Goal: Find specific fact: Find specific fact

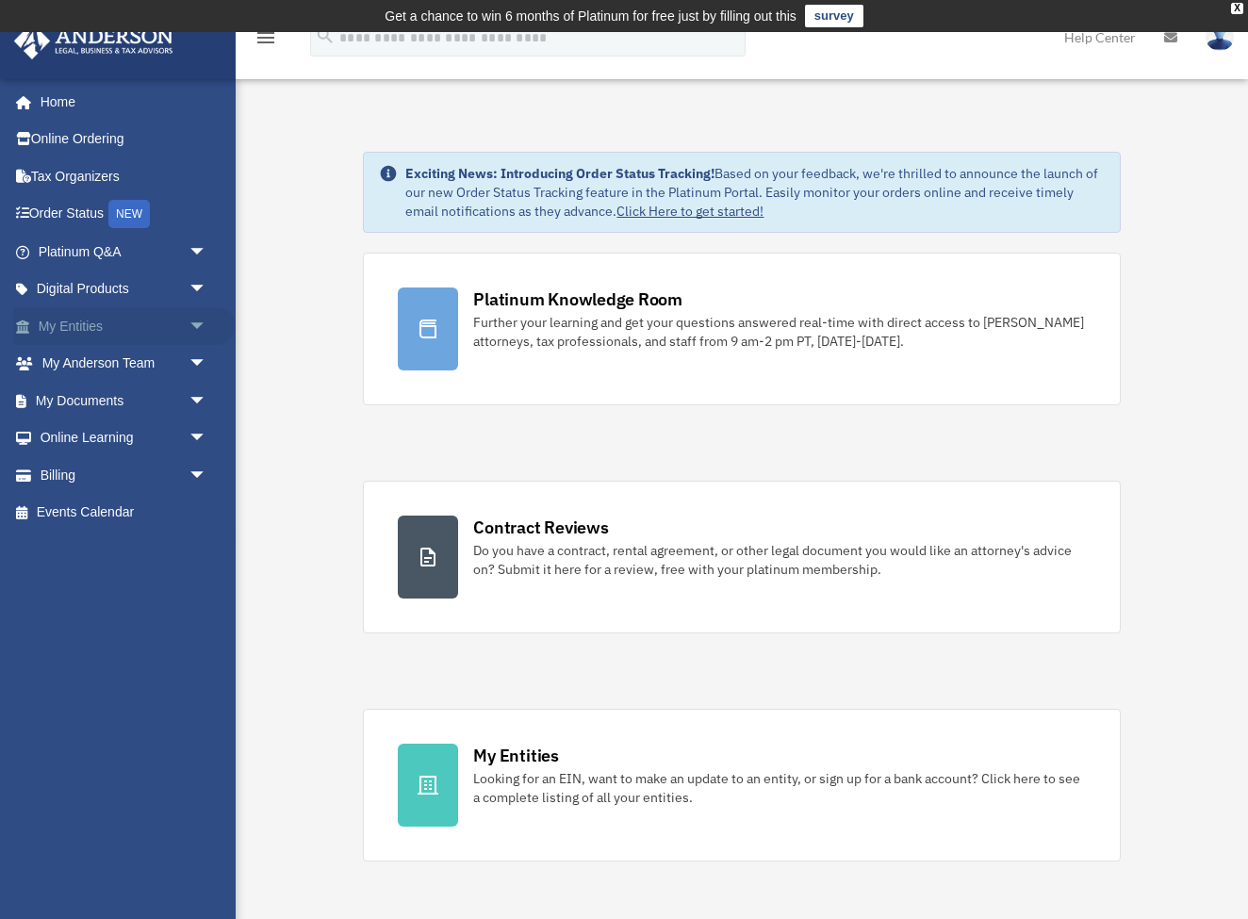
click at [192, 334] on span "arrow_drop_down" at bounding box center [208, 326] width 38 height 39
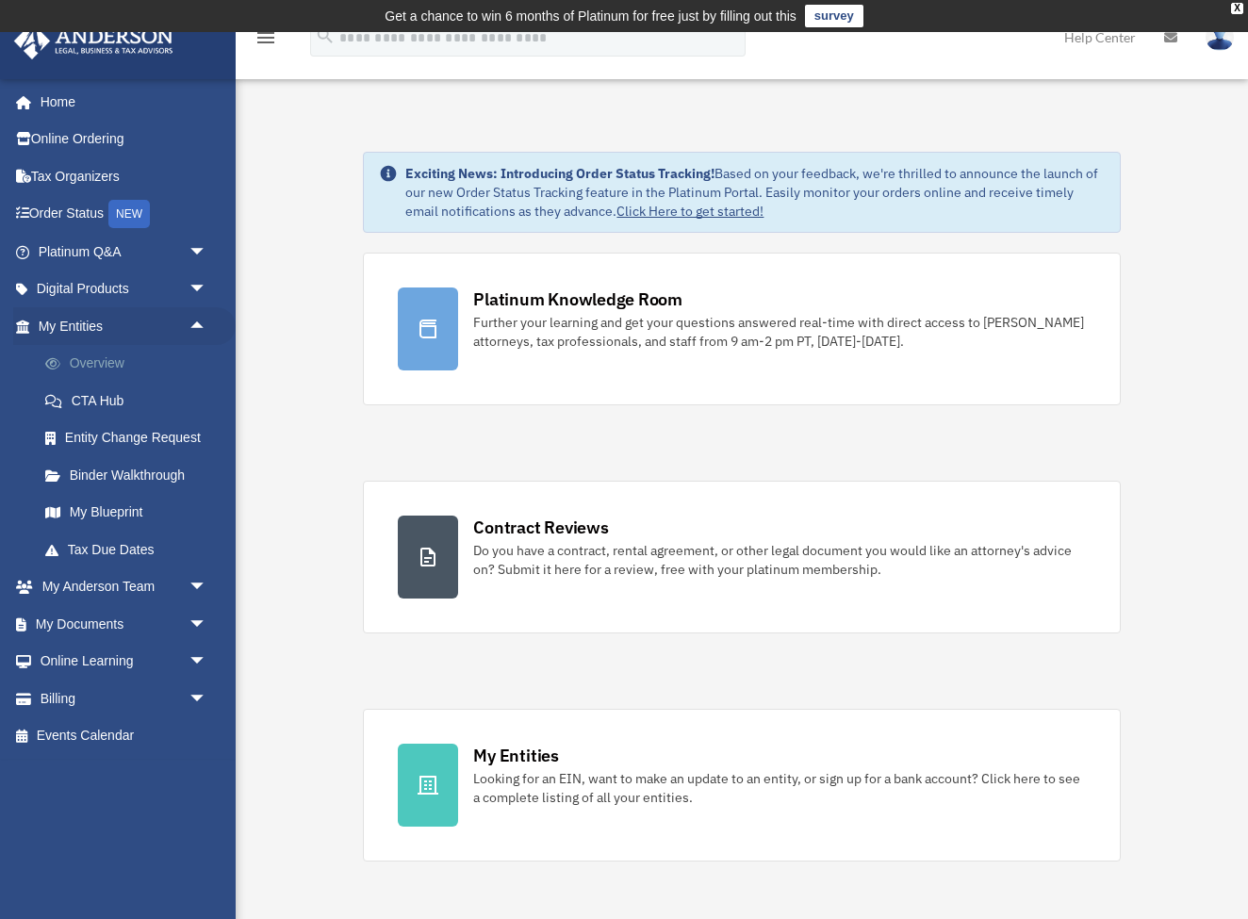
click at [130, 362] on link "Overview" at bounding box center [130, 364] width 209 height 38
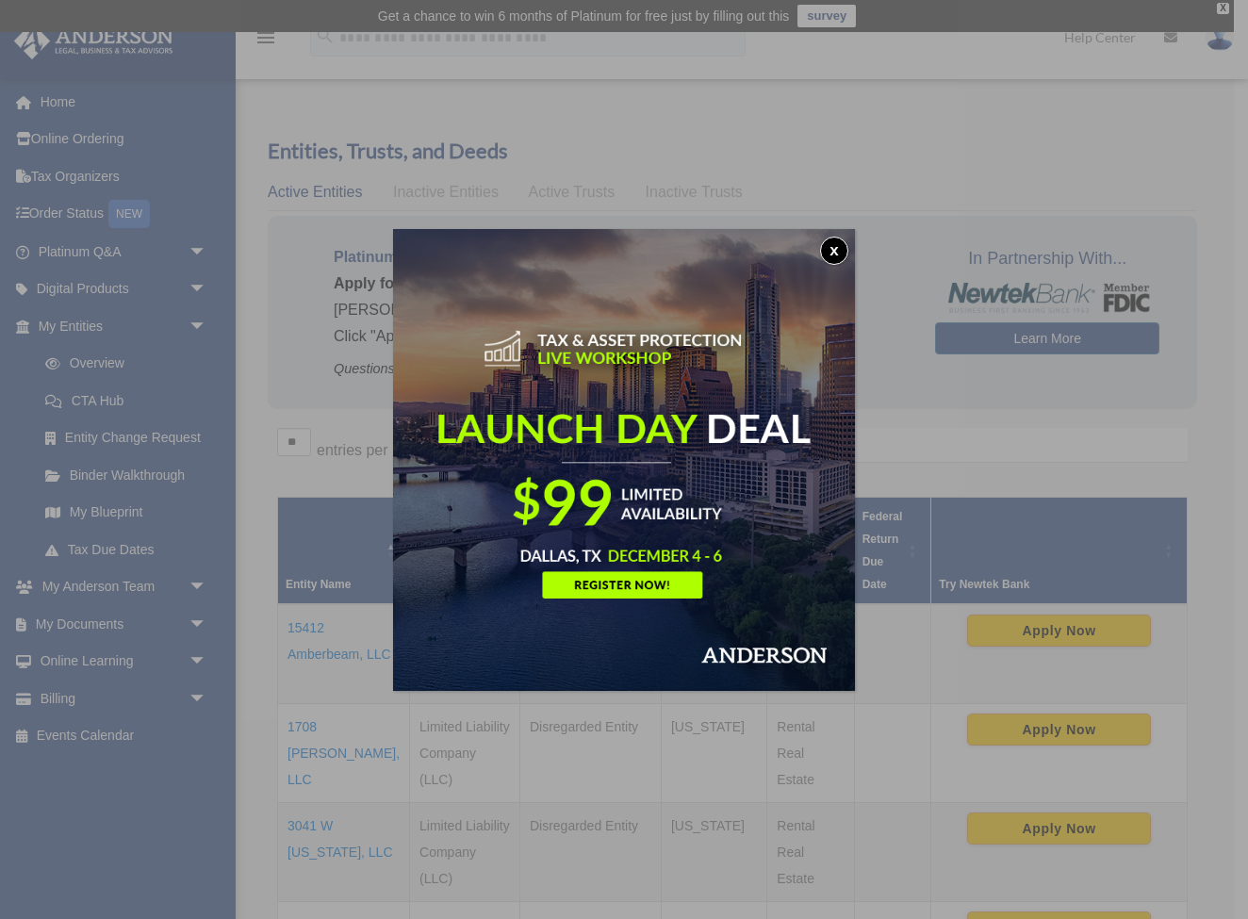
drag, startPoint x: 836, startPoint y: 255, endPoint x: 808, endPoint y: 288, distance: 43.5
click at [836, 255] on button "x" at bounding box center [834, 251] width 28 height 28
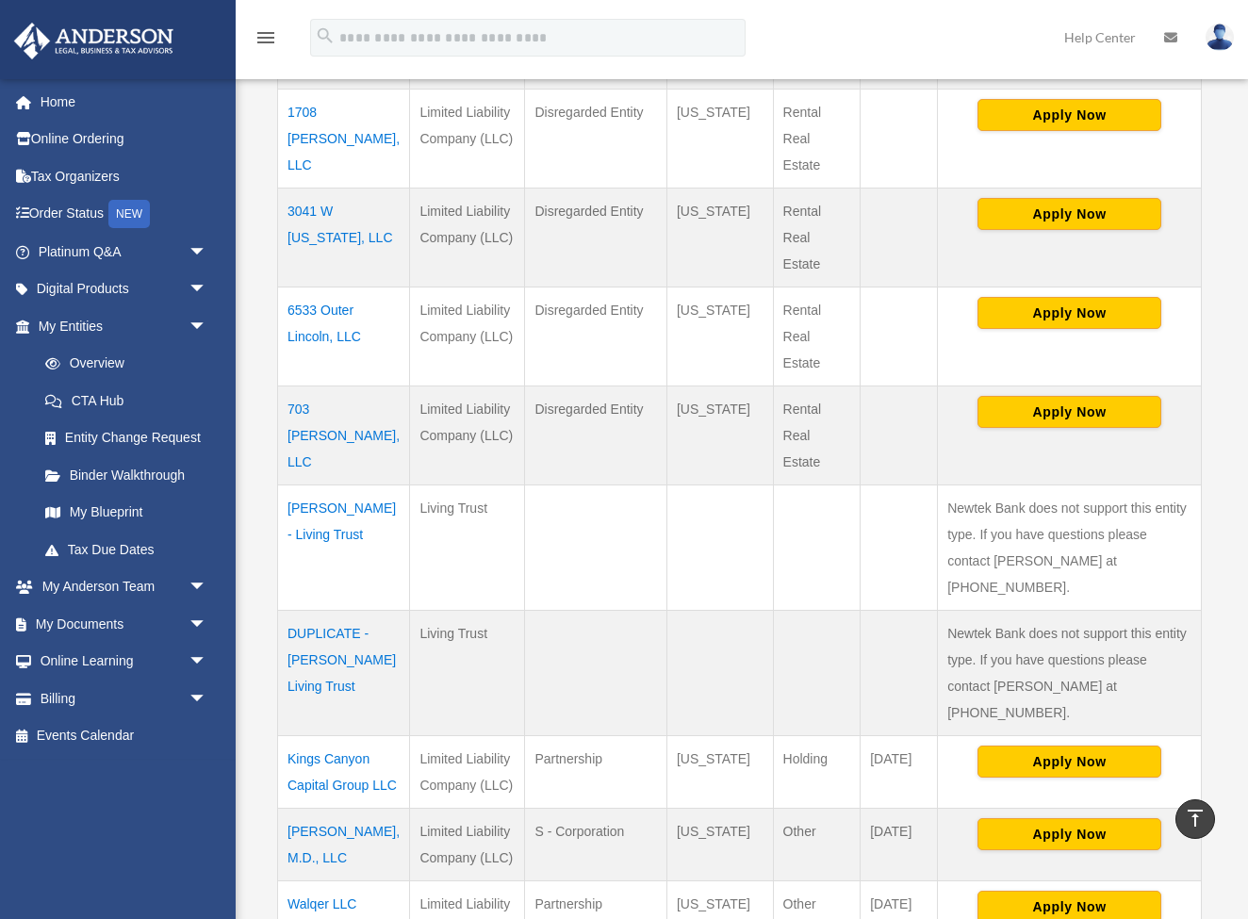
scroll to position [619, 0]
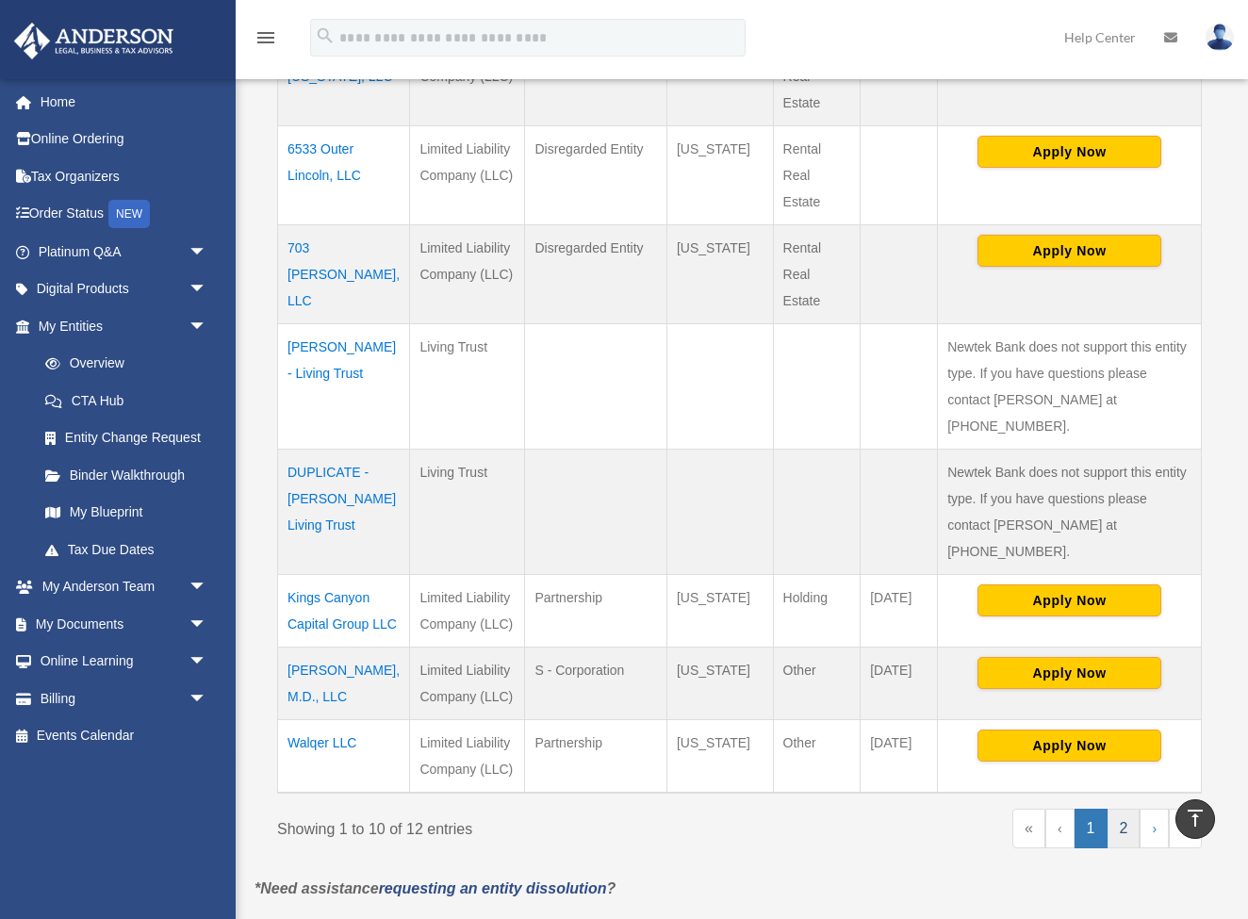
click at [1125, 809] on link "2" at bounding box center [1124, 829] width 33 height 40
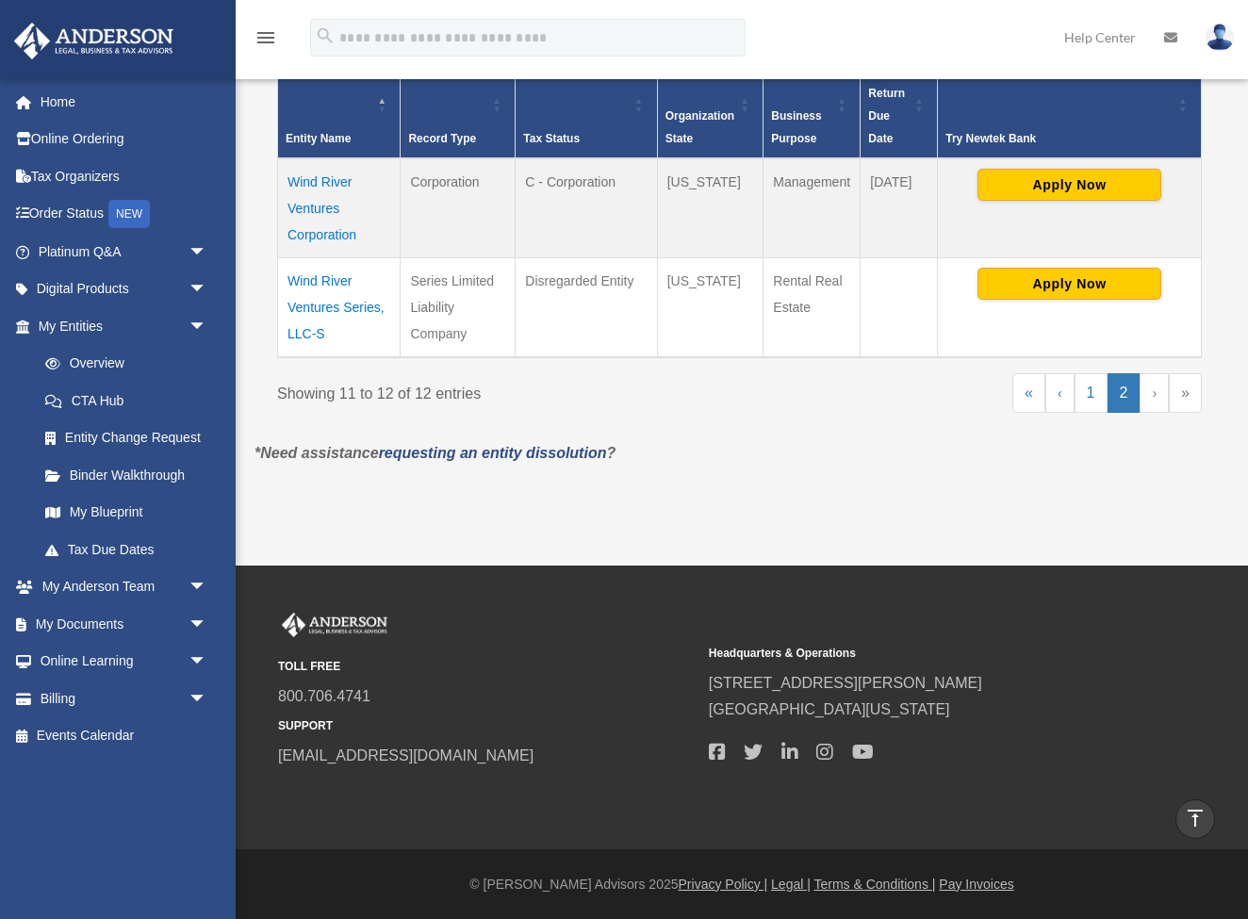
scroll to position [445, 0]
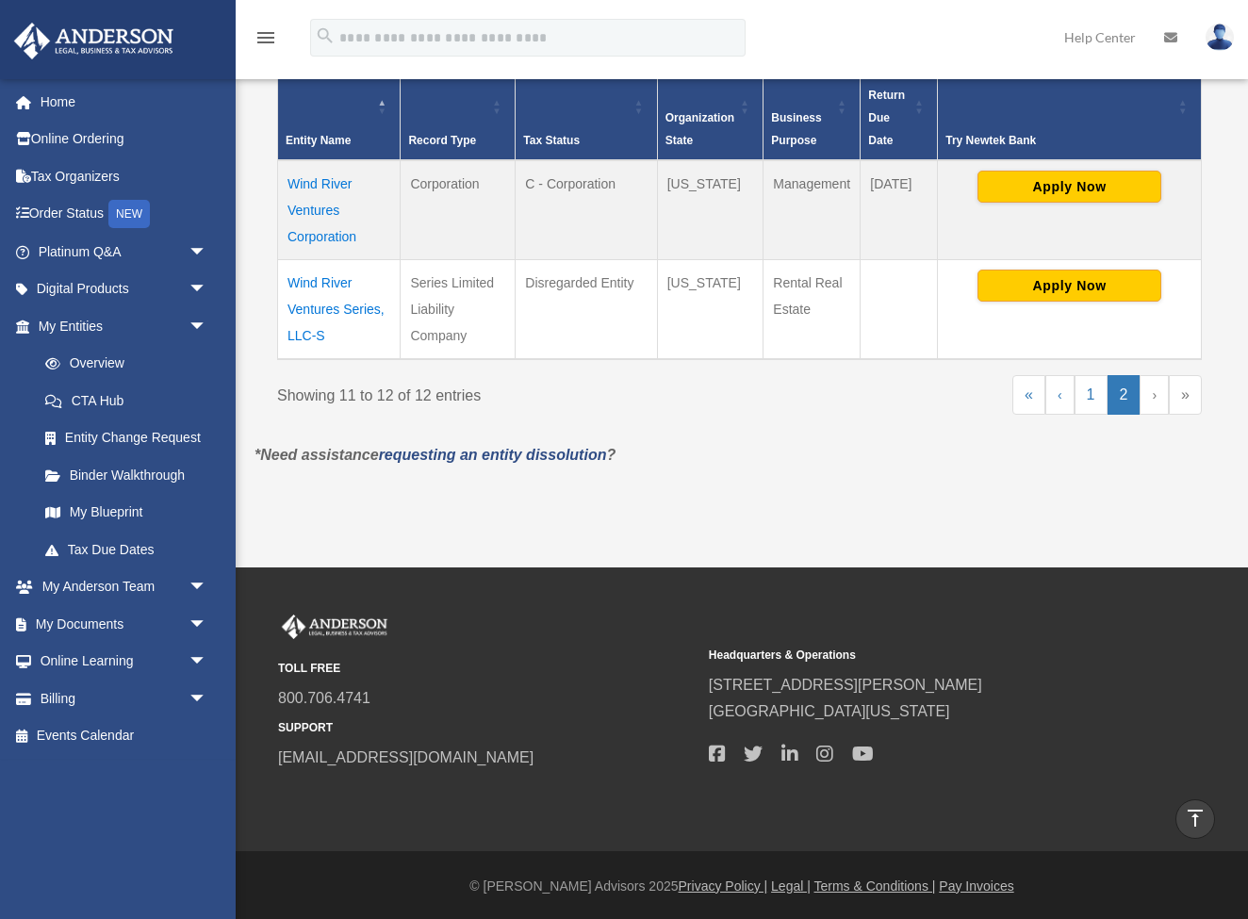
click at [337, 212] on td "Wind River Ventures Corporation" at bounding box center [339, 210] width 123 height 100
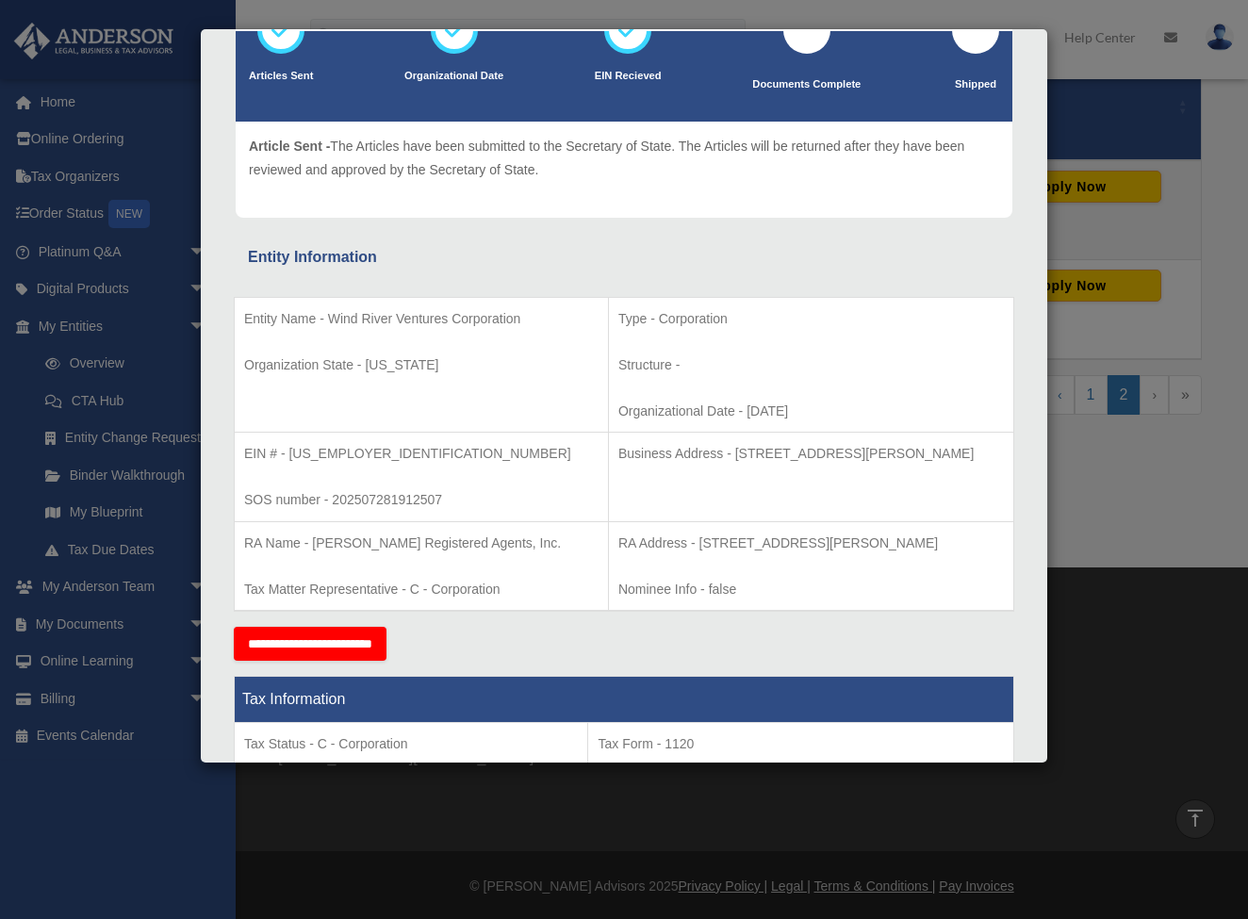
scroll to position [155, 0]
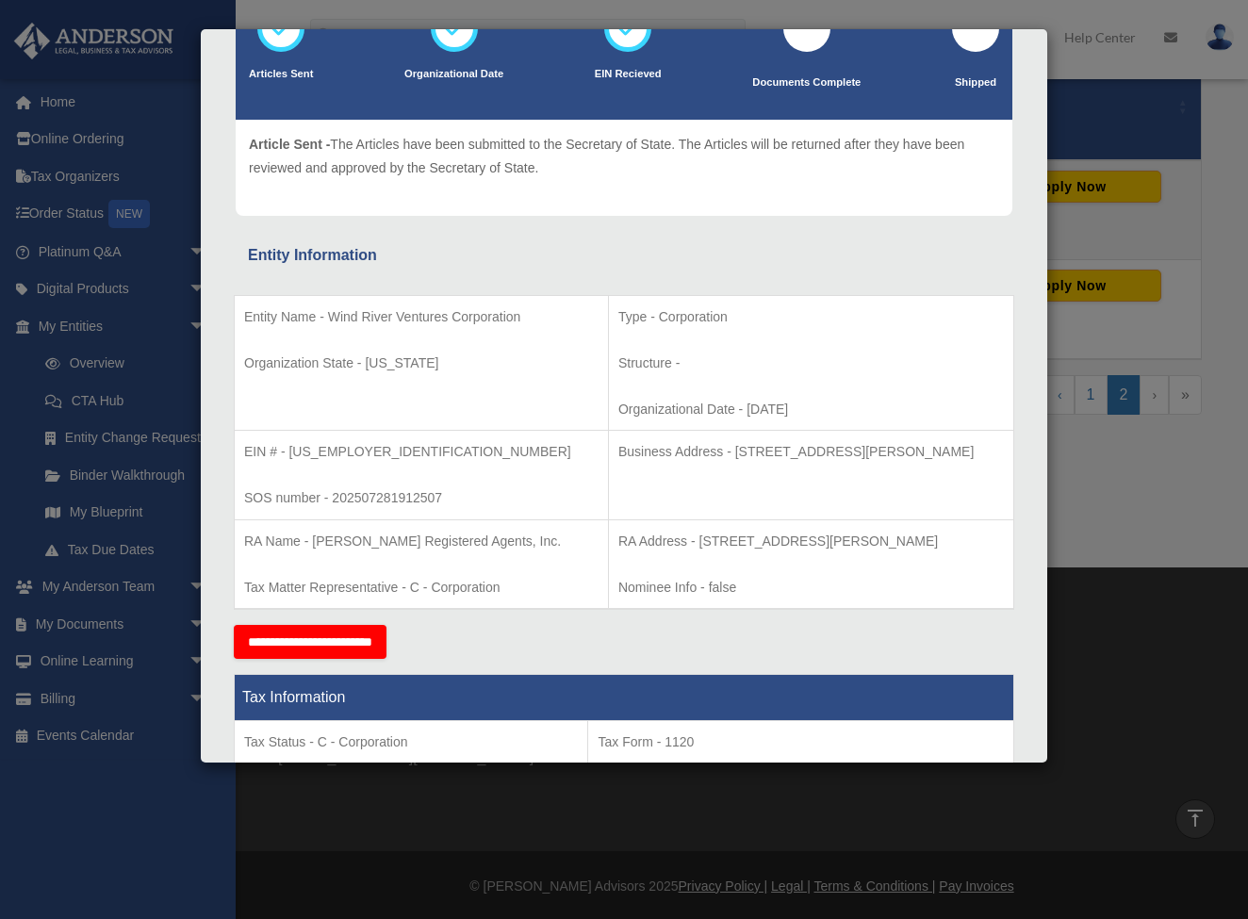
drag, startPoint x: 342, startPoint y: 449, endPoint x: 358, endPoint y: 450, distance: 16.1
click at [342, 450] on p "EIN # - 93-3764409" at bounding box center [421, 452] width 354 height 24
drag, startPoint x: 364, startPoint y: 449, endPoint x: 290, endPoint y: 449, distance: 73.5
click at [290, 449] on p "EIN # - 93-3764409" at bounding box center [421, 452] width 354 height 24
copy p "93-3764409"
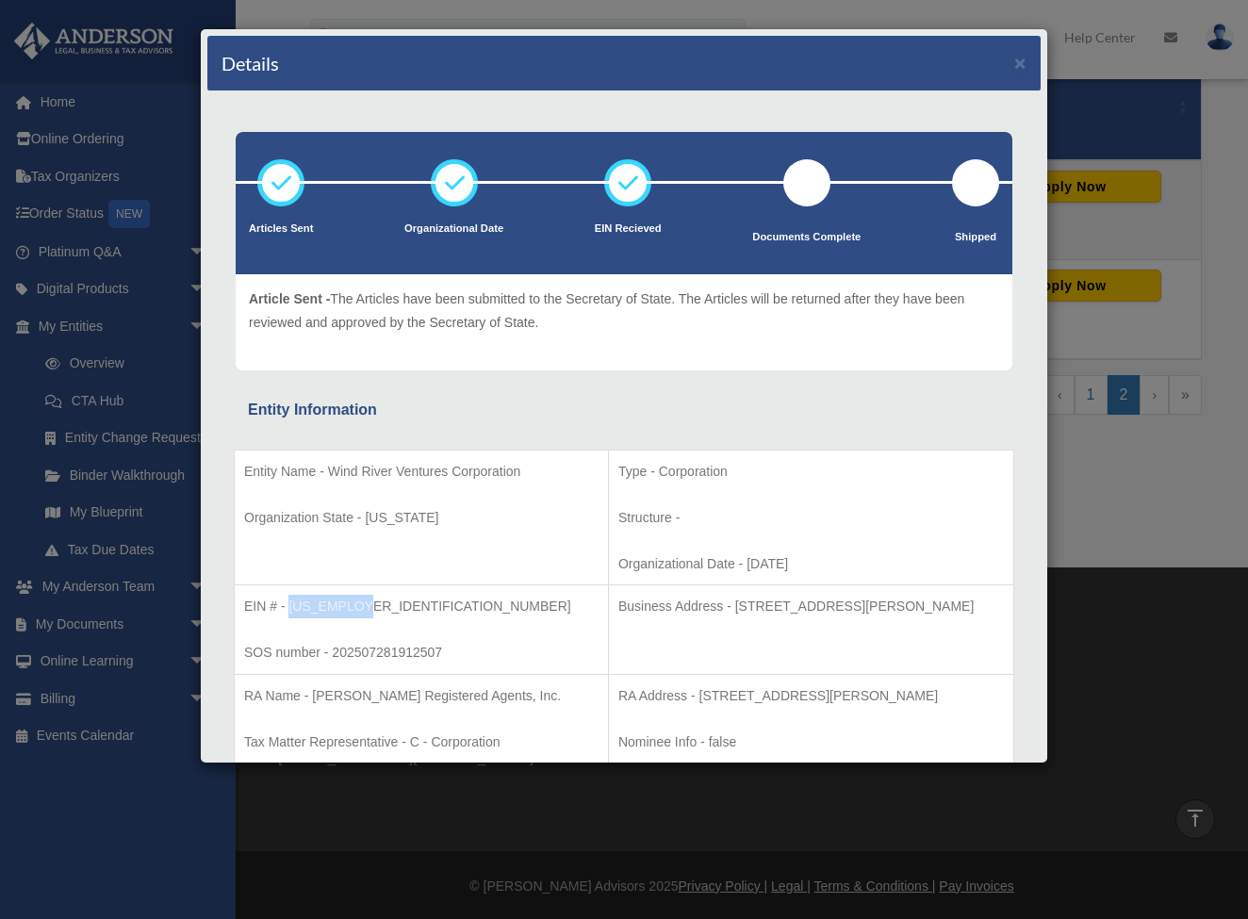
scroll to position [0, 0]
click at [1020, 71] on button "×" at bounding box center [1020, 63] width 12 height 20
